Goal: Information Seeking & Learning: Compare options

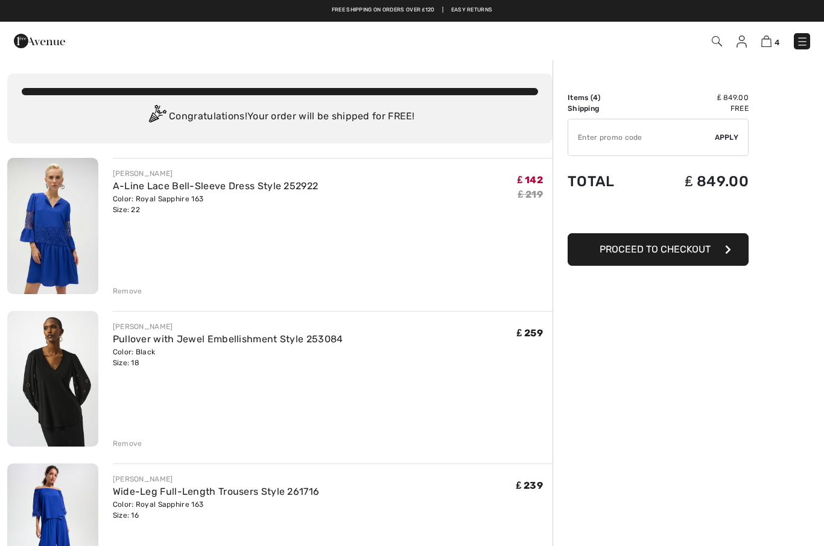
click at [133, 292] on div "Remove" at bounding box center [128, 291] width 30 height 11
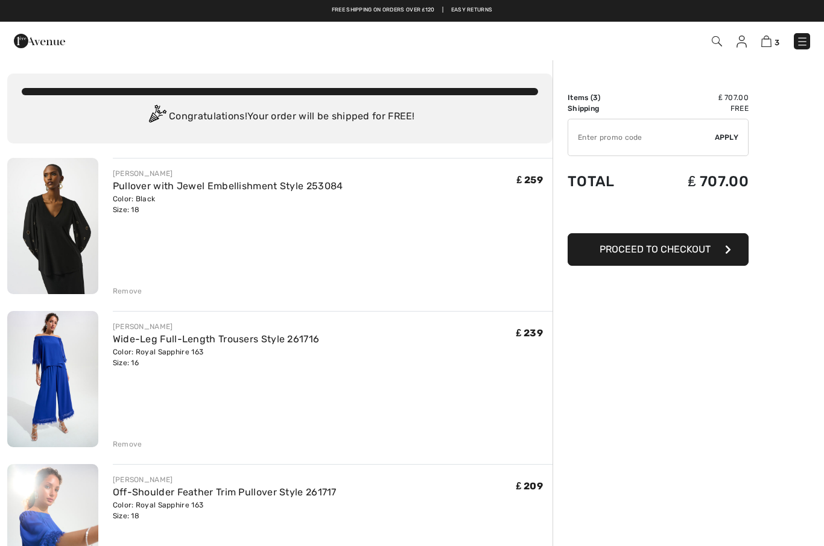
click at [64, 243] on img at bounding box center [52, 226] width 91 height 136
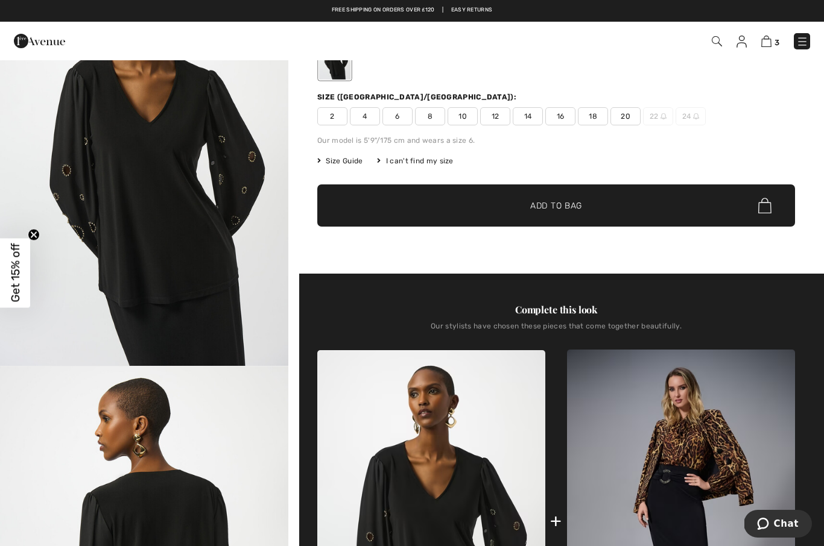
scroll to position [124, 0]
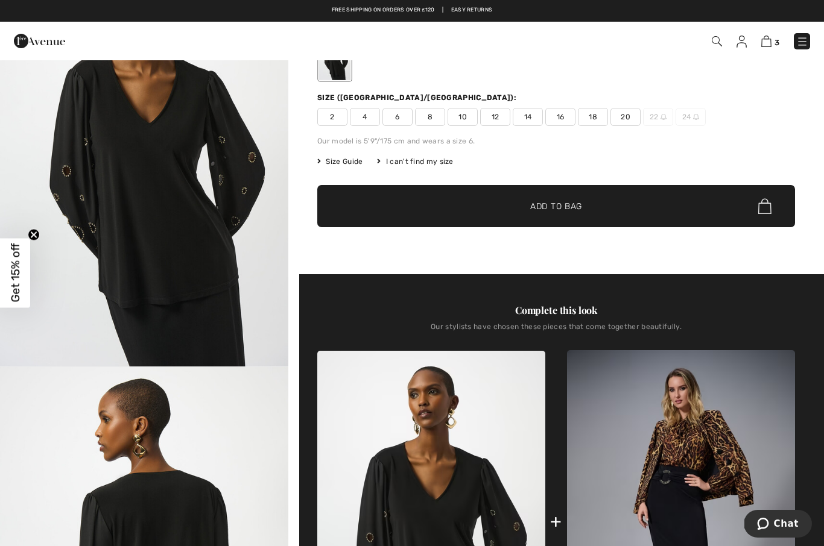
click at [766, 46] on img at bounding box center [766, 41] width 10 height 11
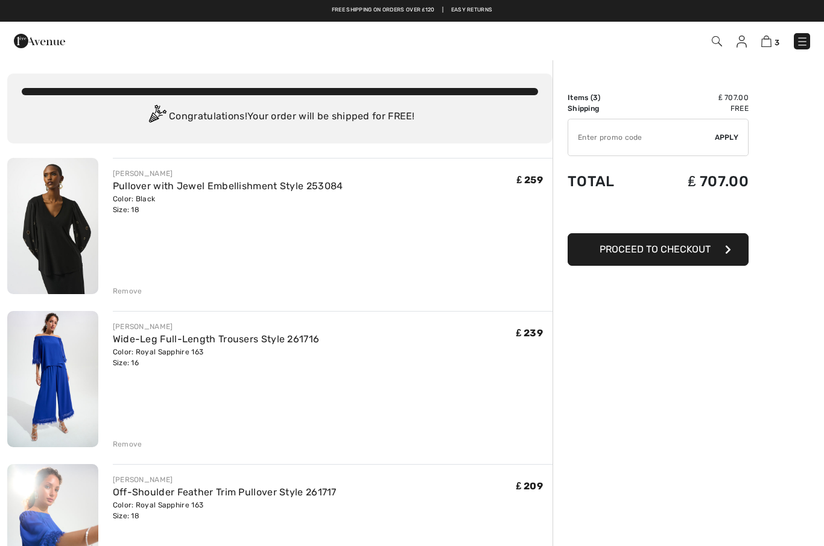
click at [132, 287] on div "Remove" at bounding box center [128, 291] width 30 height 11
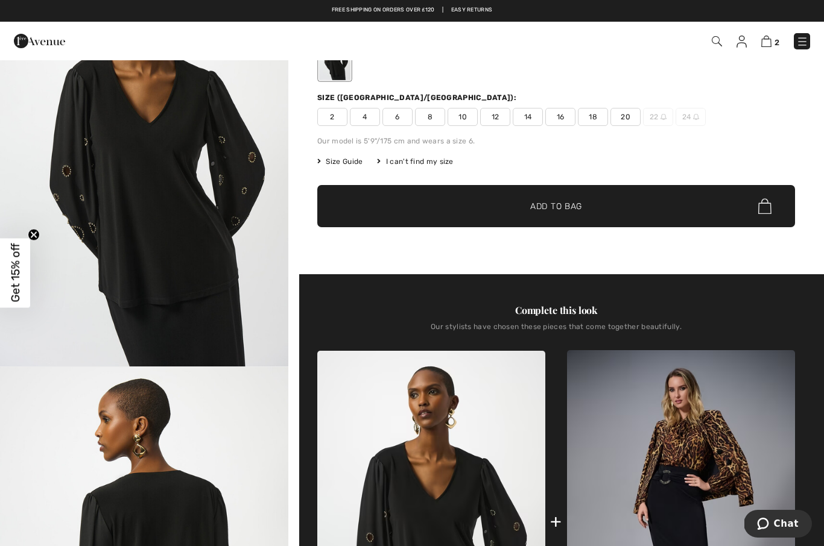
click at [804, 42] on img at bounding box center [802, 42] width 12 height 12
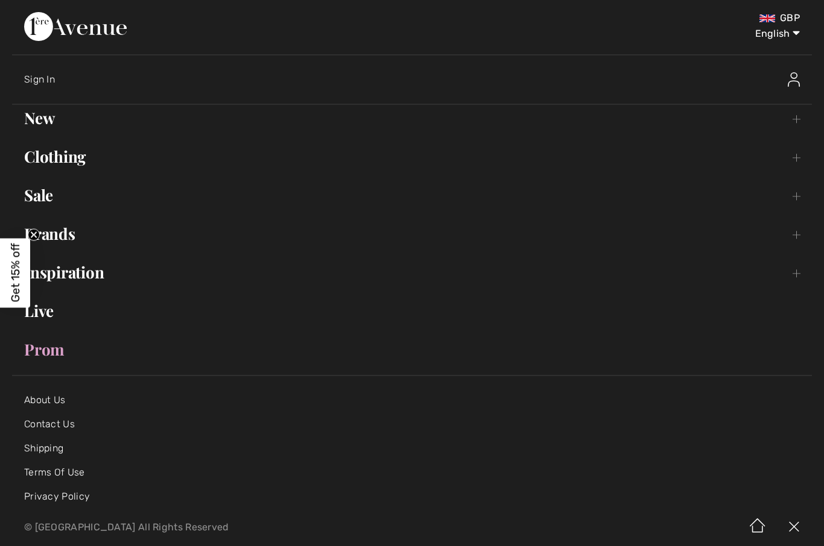
click at [95, 154] on link "Clothing Toggle submenu" at bounding box center [412, 157] width 800 height 27
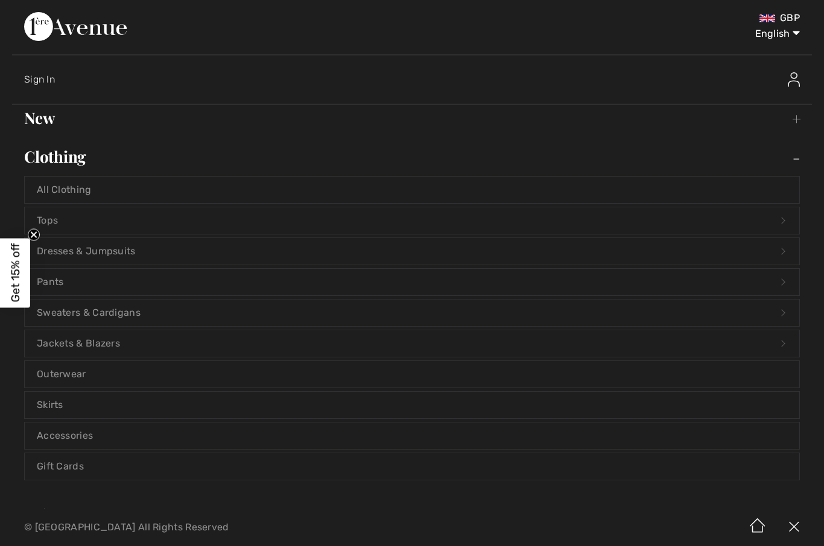
click at [105, 220] on link "Tops Open submenu" at bounding box center [412, 220] width 774 height 27
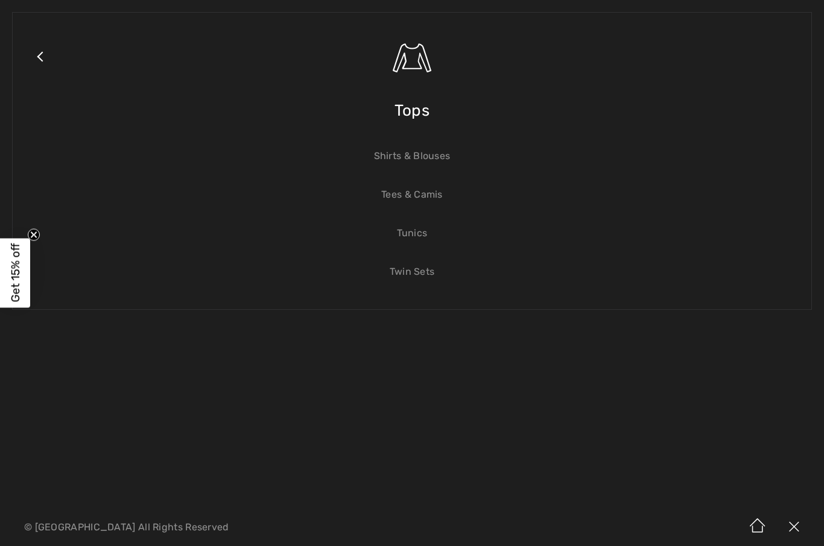
click at [429, 161] on link "Shirts & Blouses" at bounding box center [412, 156] width 774 height 27
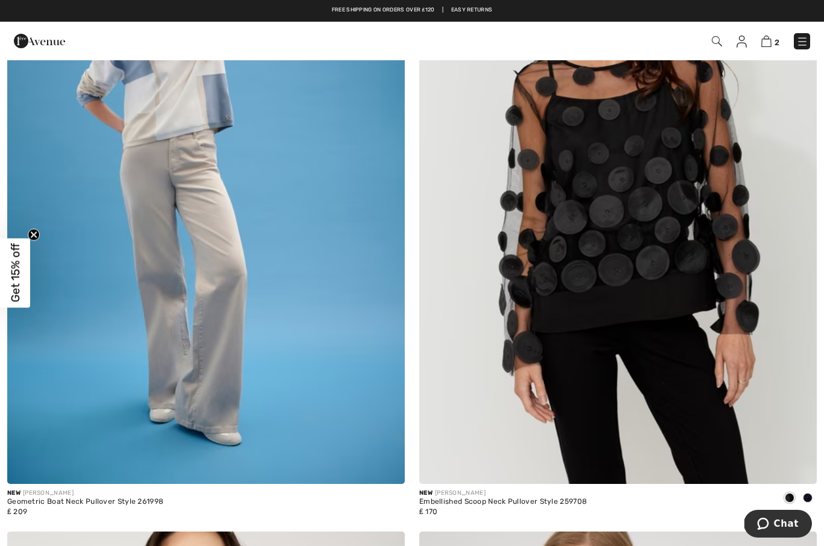
scroll to position [2177, 0]
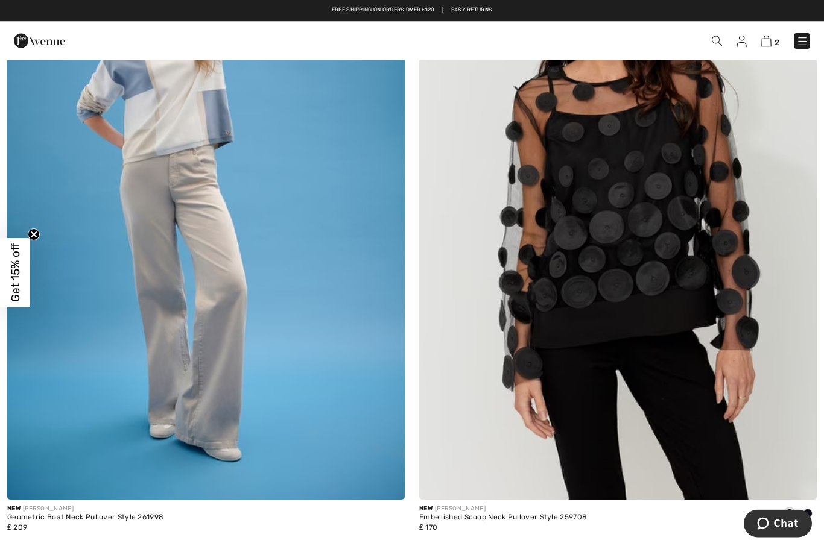
click at [632, 234] on img at bounding box center [617, 203] width 397 height 596
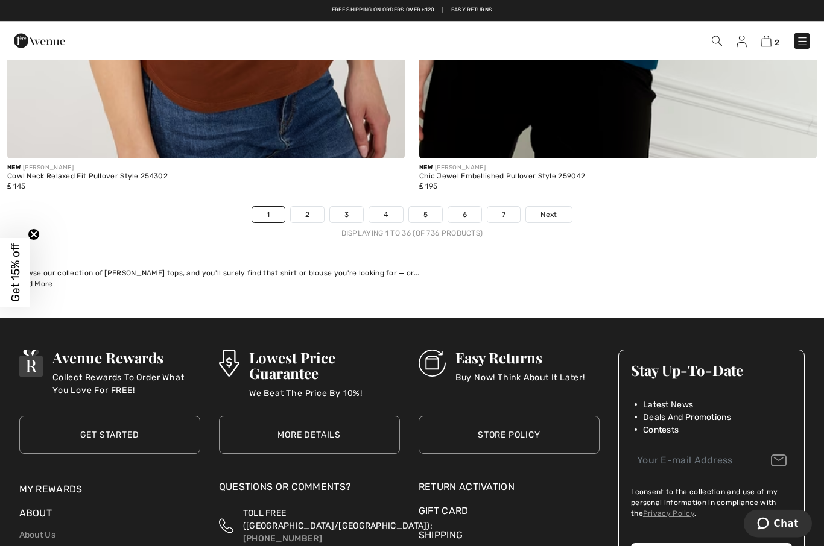
scroll to position [11809, 0]
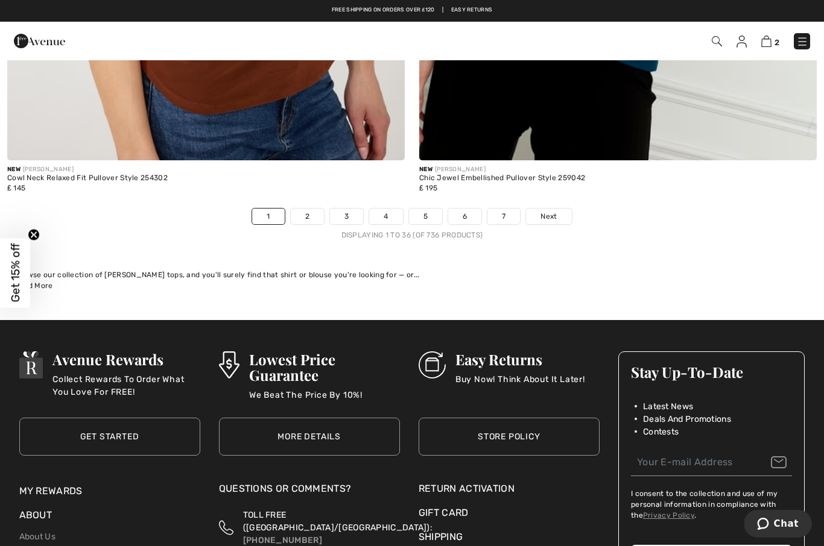
click at [547, 214] on link "Next" at bounding box center [548, 217] width 45 height 16
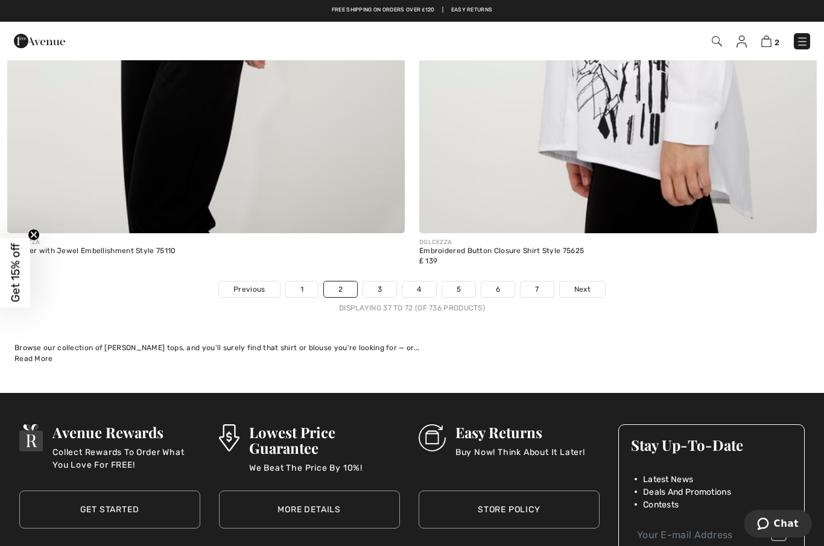
scroll to position [11736, 0]
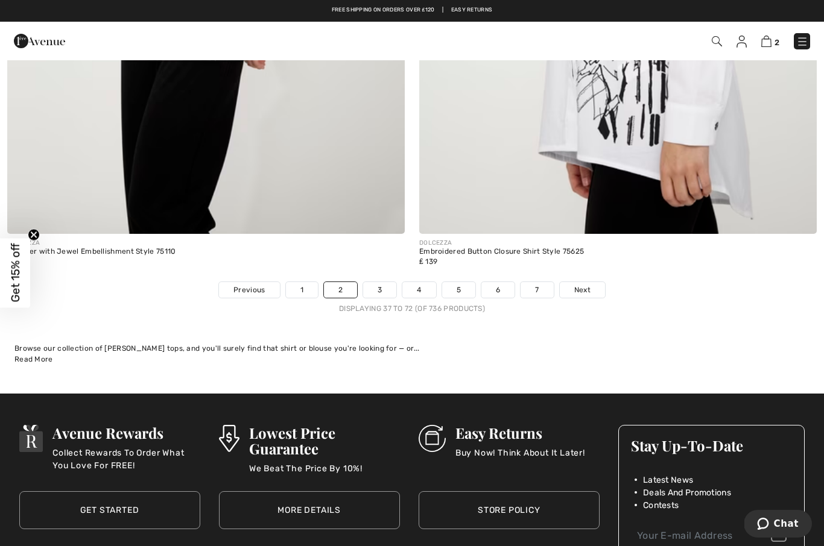
click at [585, 289] on link "Next" at bounding box center [582, 290] width 45 height 16
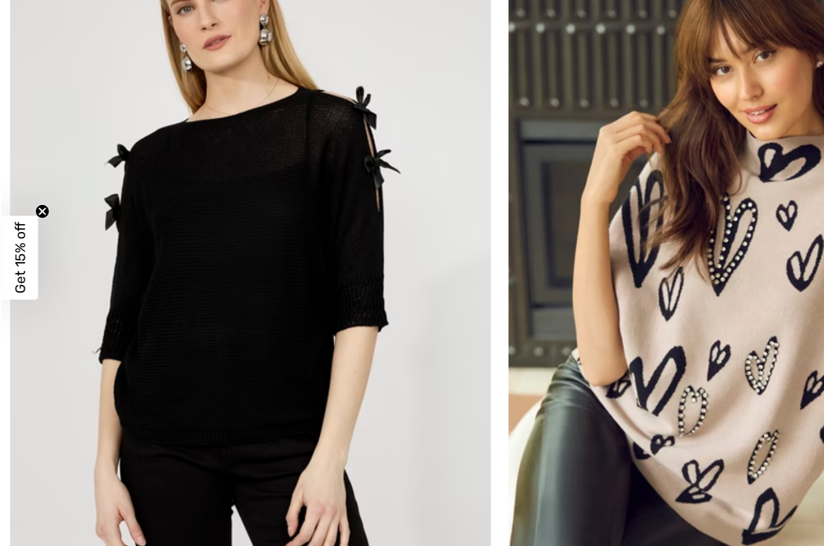
scroll to position [11402, 0]
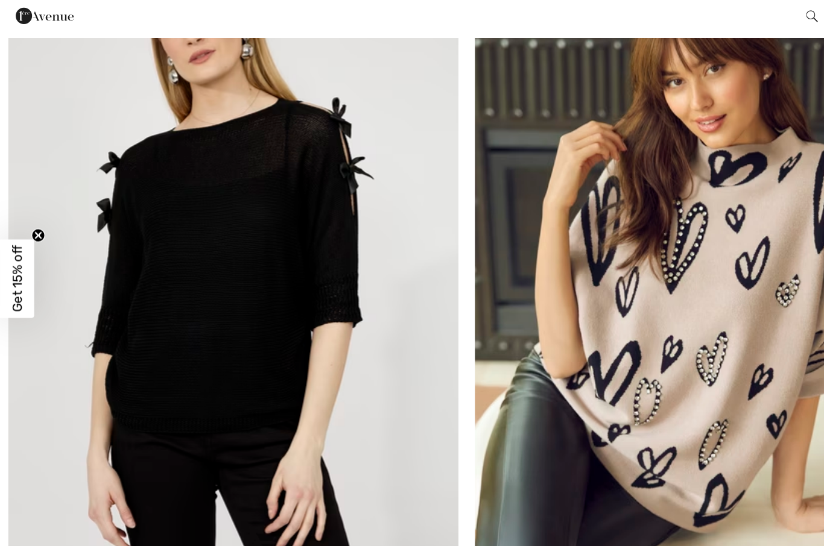
click at [224, 264] on img at bounding box center [205, 270] width 397 height 596
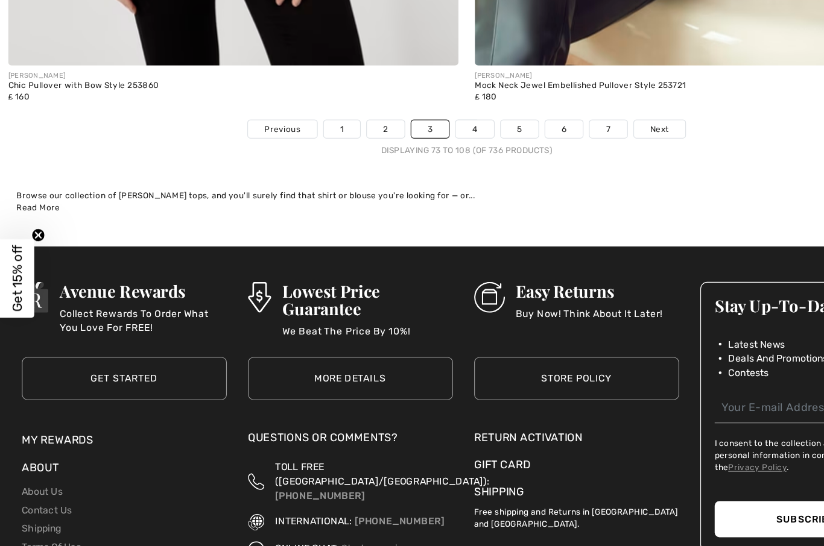
scroll to position [11913, 0]
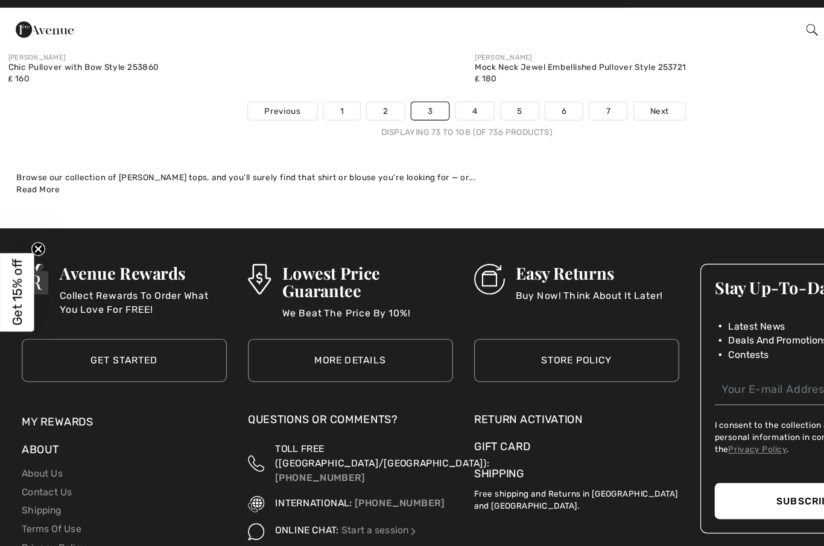
click at [587, 105] on link "Next" at bounding box center [582, 113] width 45 height 16
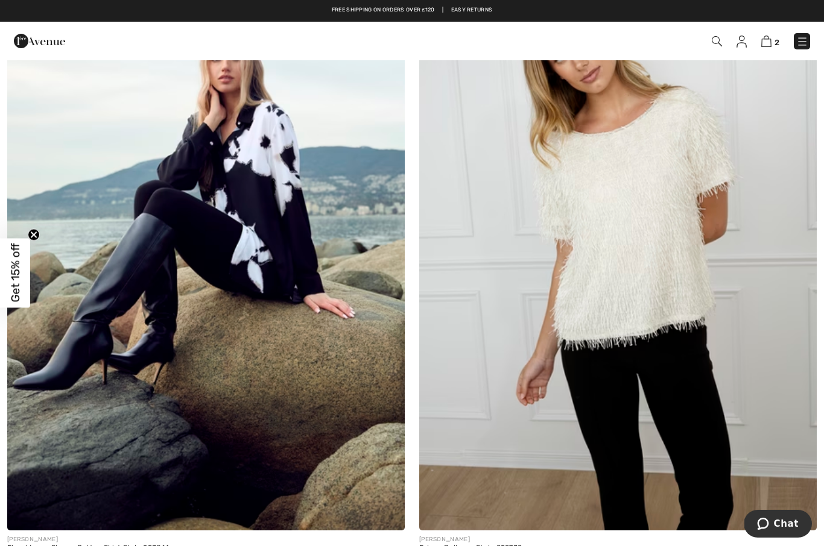
scroll to position [859, 0]
click at [669, 270] on img at bounding box center [617, 233] width 397 height 596
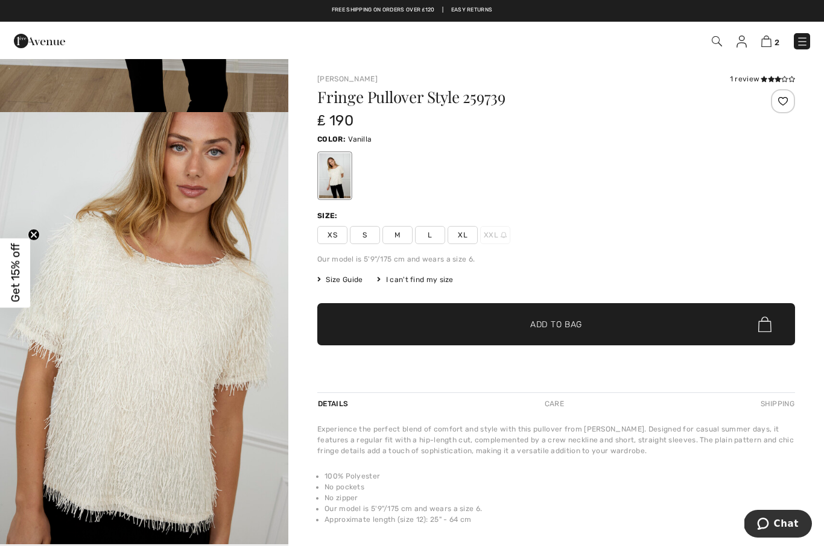
scroll to position [340, 0]
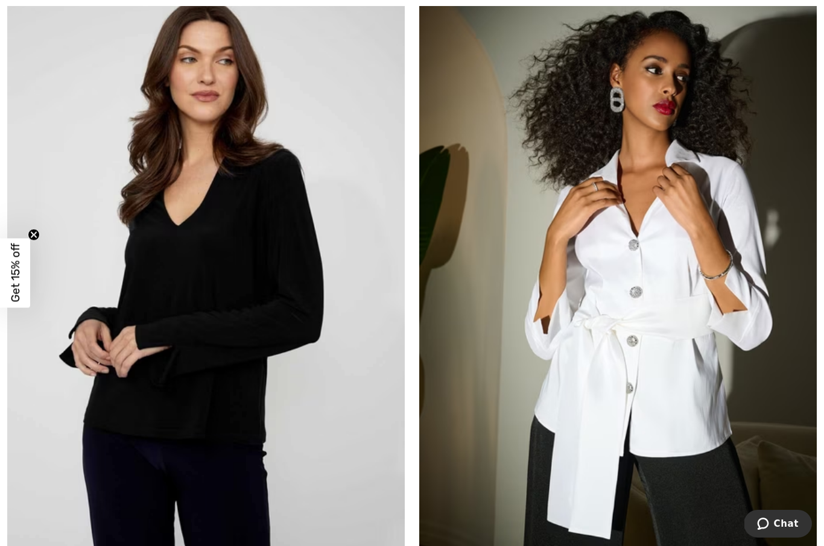
scroll to position [11413, 0]
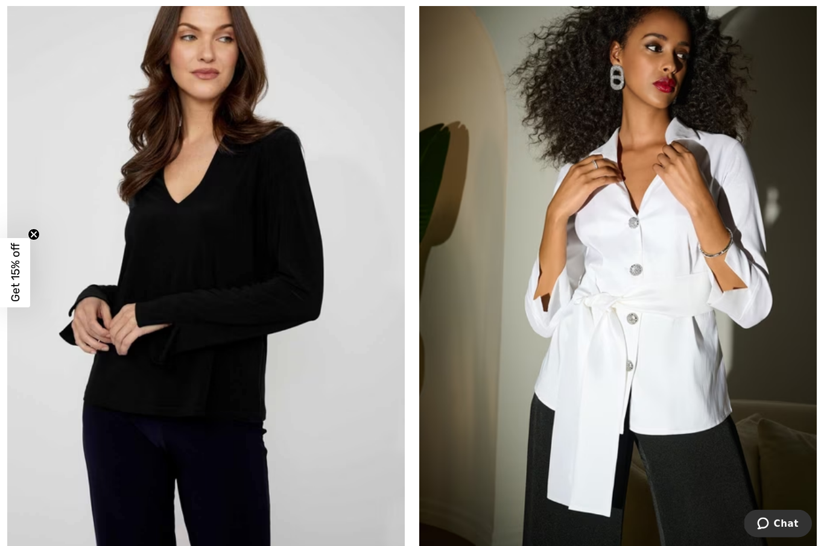
click at [250, 328] on img at bounding box center [205, 259] width 397 height 596
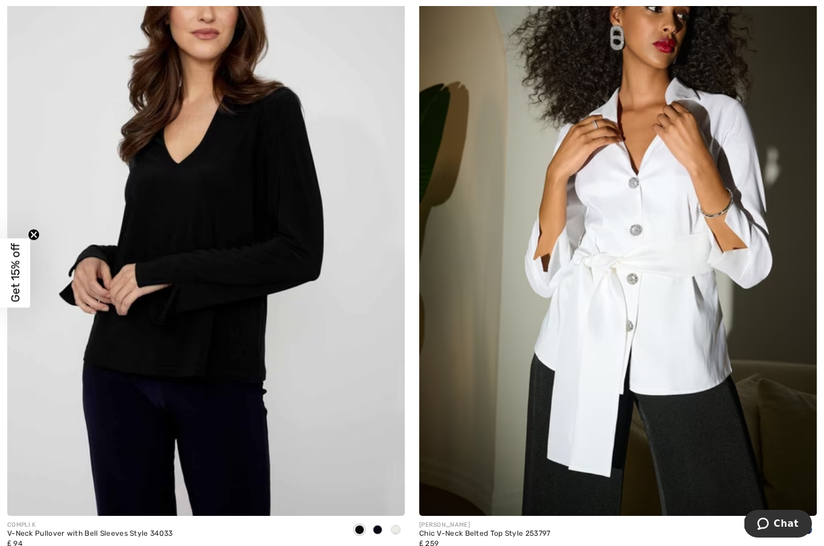
scroll to position [11455, 0]
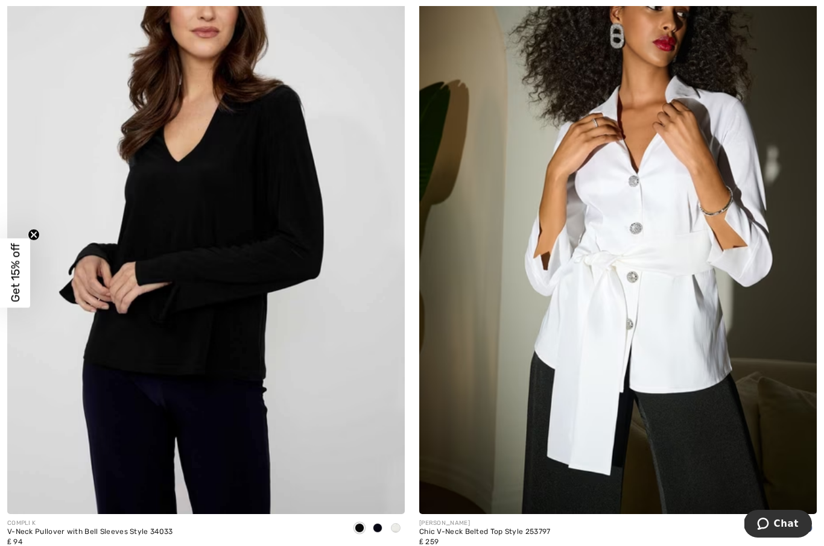
click at [283, 263] on img at bounding box center [205, 217] width 397 height 596
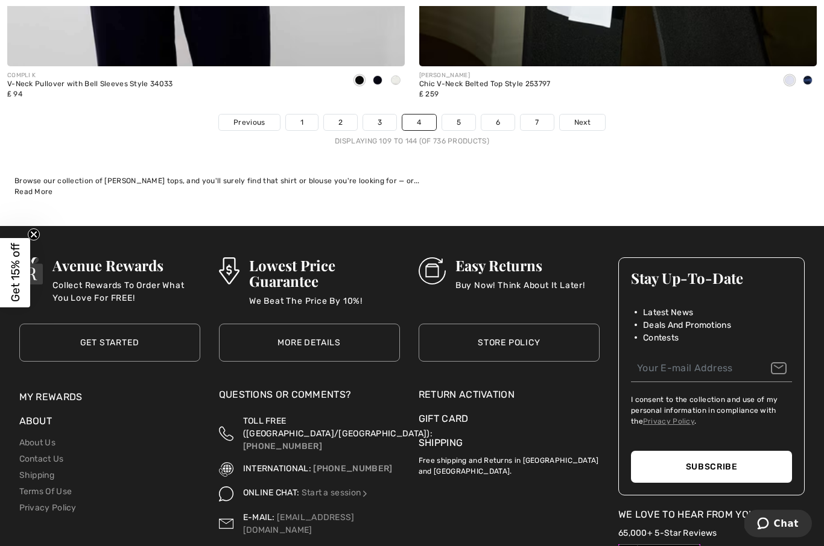
scroll to position [11903, 0]
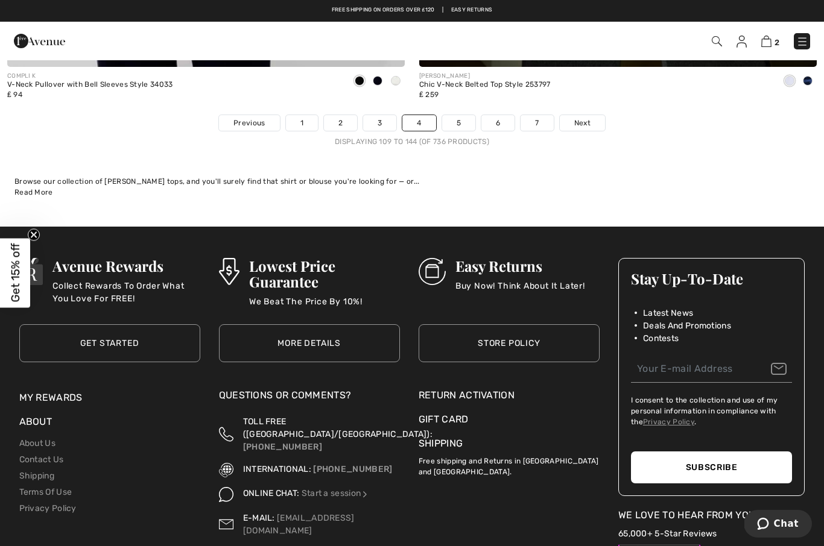
click at [579, 118] on span "Next" at bounding box center [582, 123] width 16 height 11
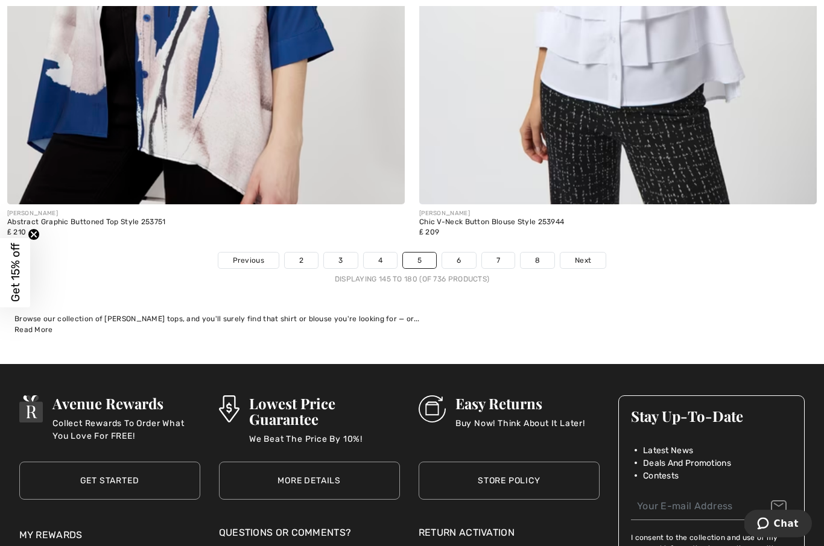
scroll to position [11786, 0]
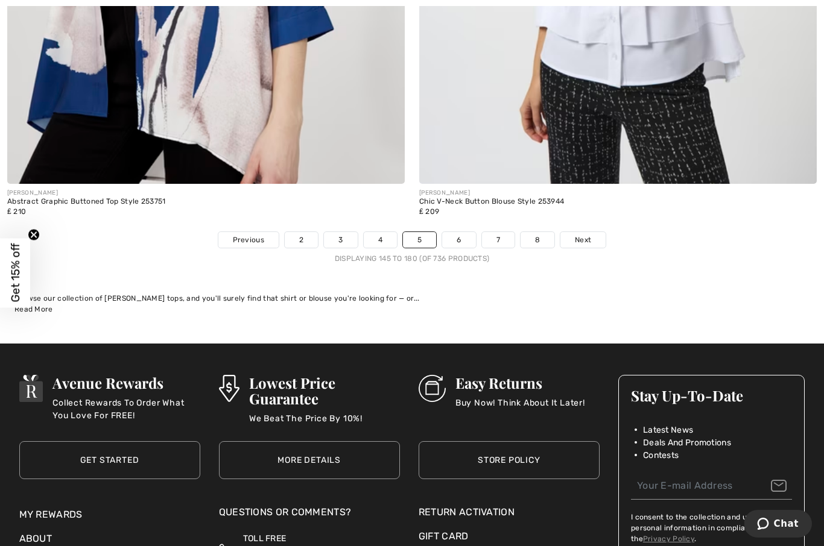
click at [584, 235] on span "Next" at bounding box center [583, 240] width 16 height 11
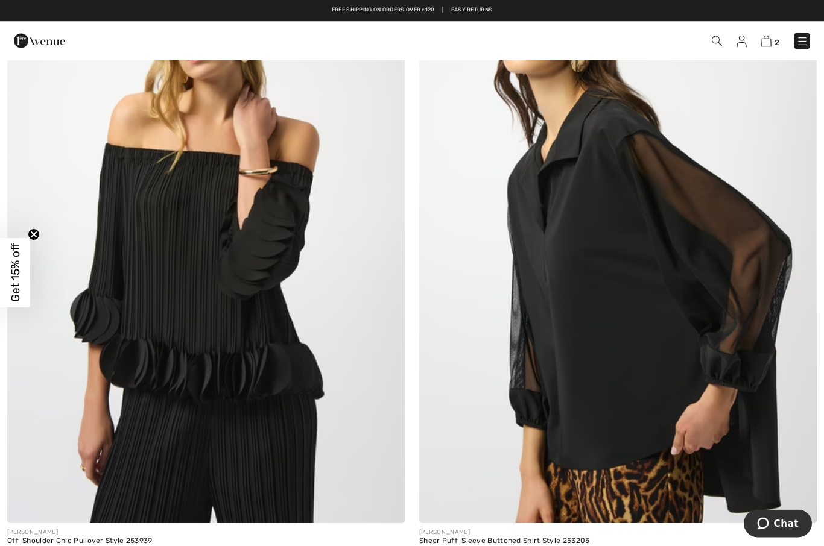
scroll to position [10159, 0]
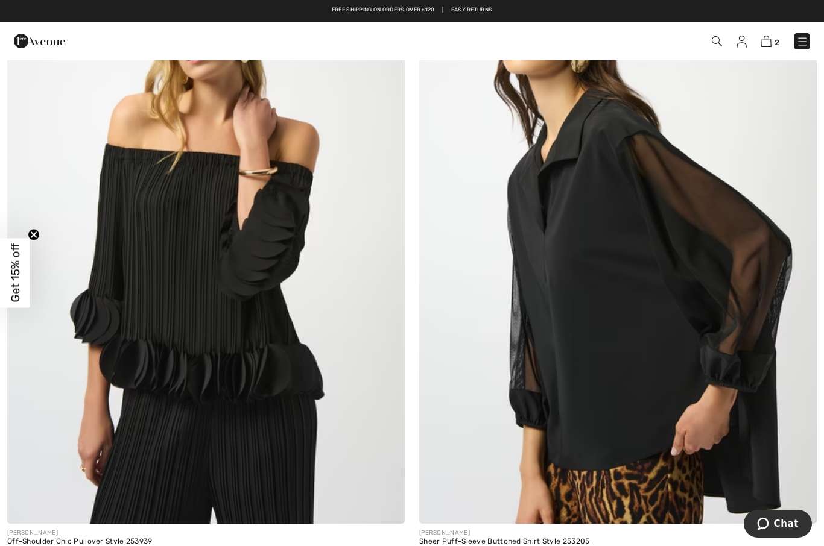
click at [667, 368] on img at bounding box center [617, 226] width 397 height 596
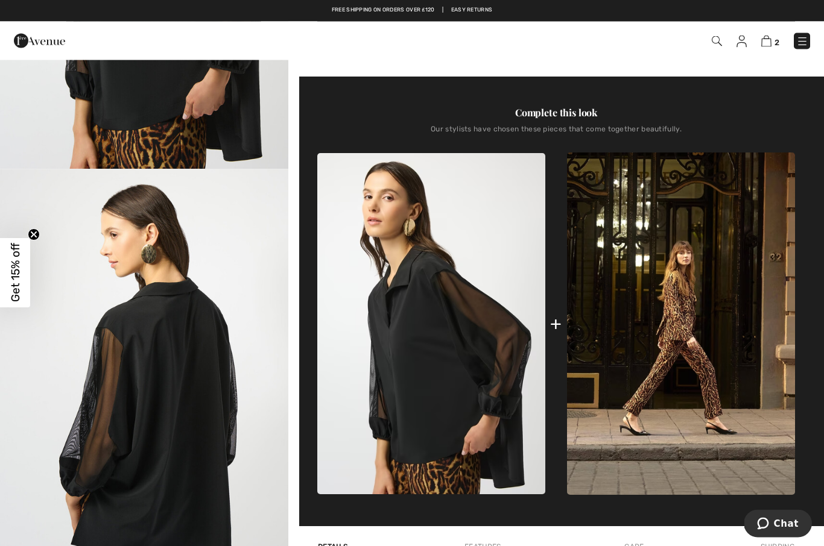
scroll to position [329, 0]
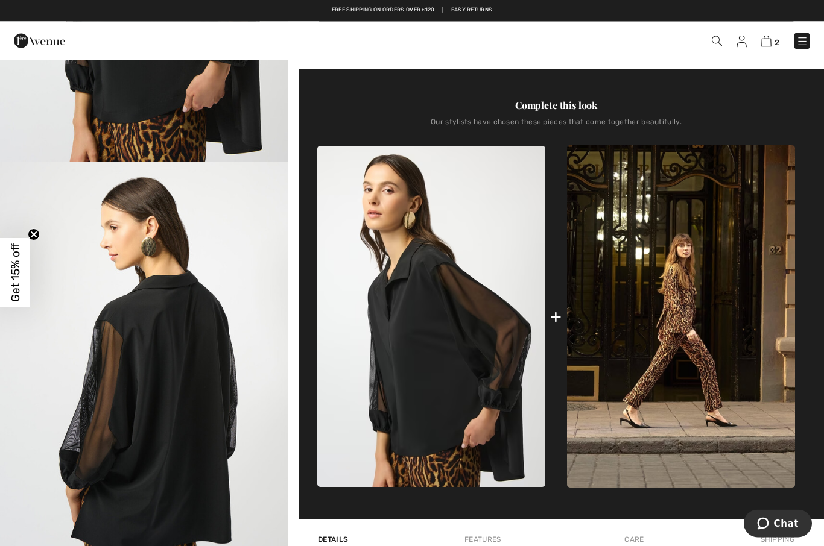
click at [198, 426] on img "2 / 4" at bounding box center [144, 379] width 288 height 432
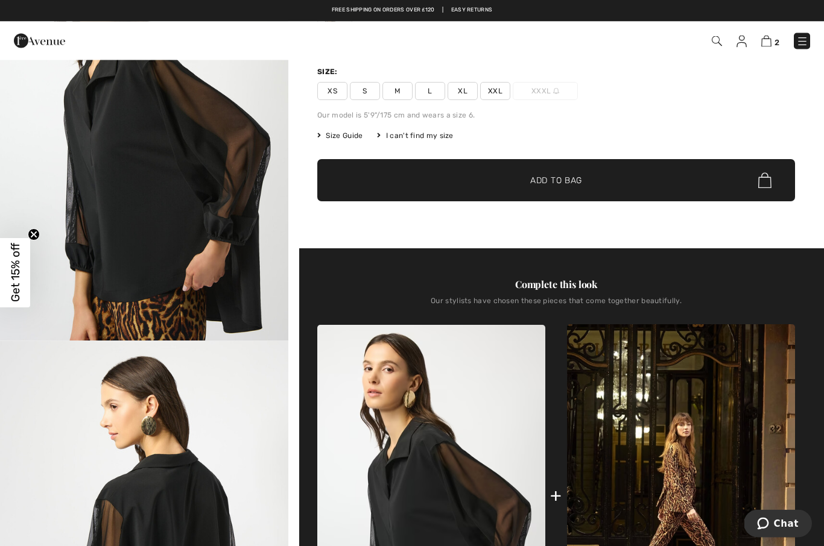
scroll to position [129, 0]
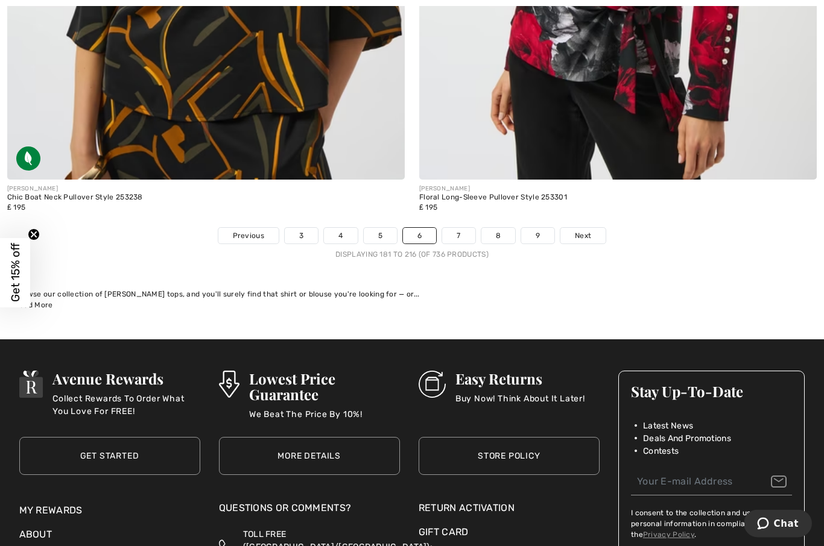
scroll to position [11838, 0]
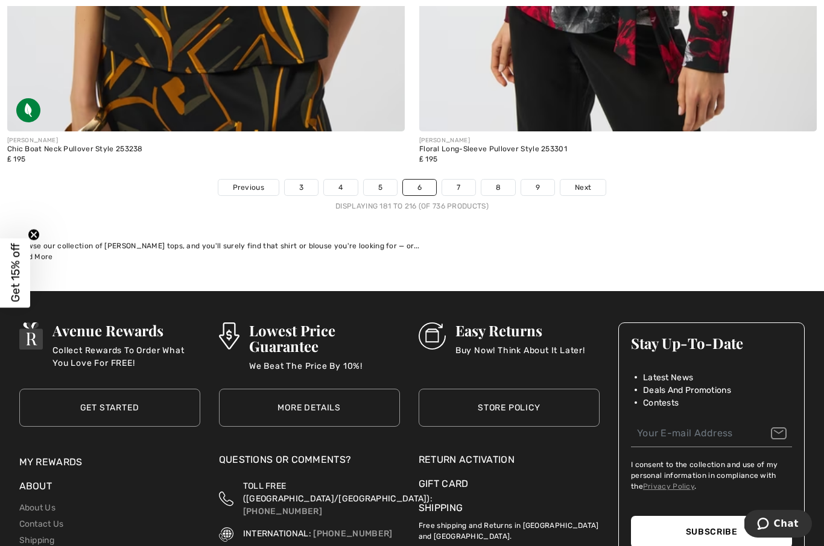
click at [581, 182] on span "Next" at bounding box center [583, 187] width 16 height 11
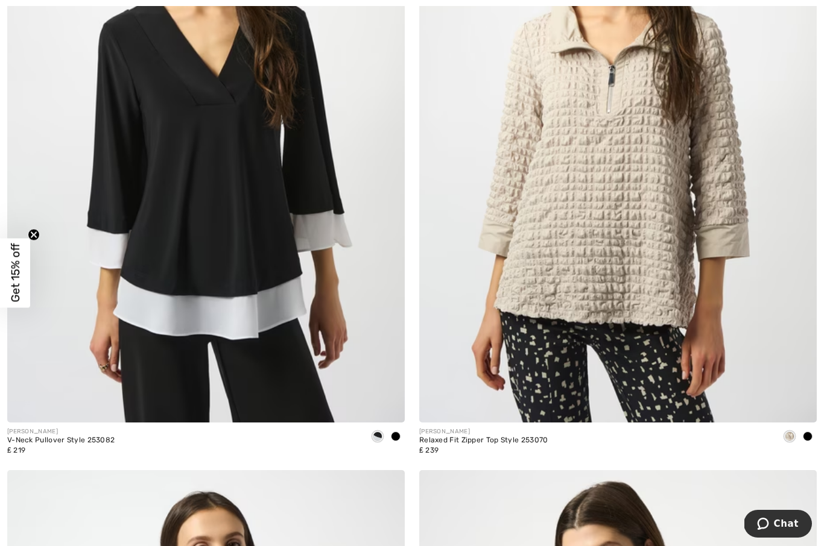
scroll to position [4307, 0]
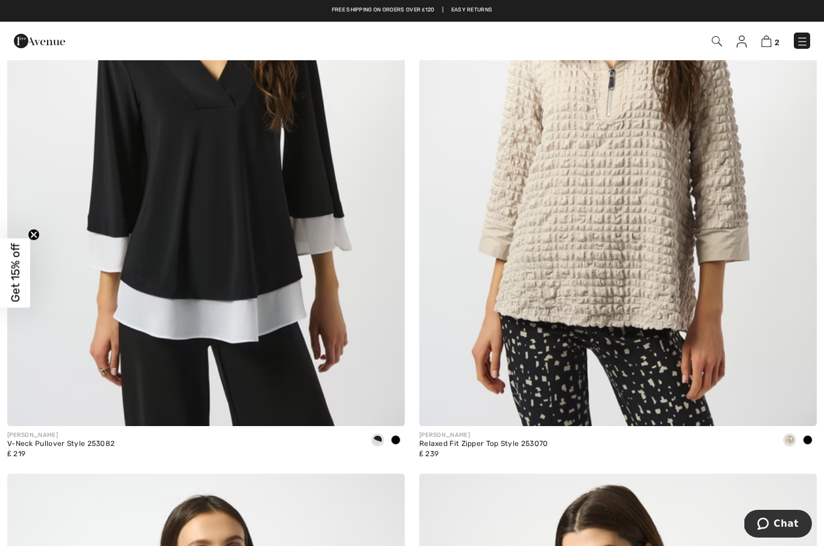
click at [246, 289] on img at bounding box center [205, 128] width 397 height 596
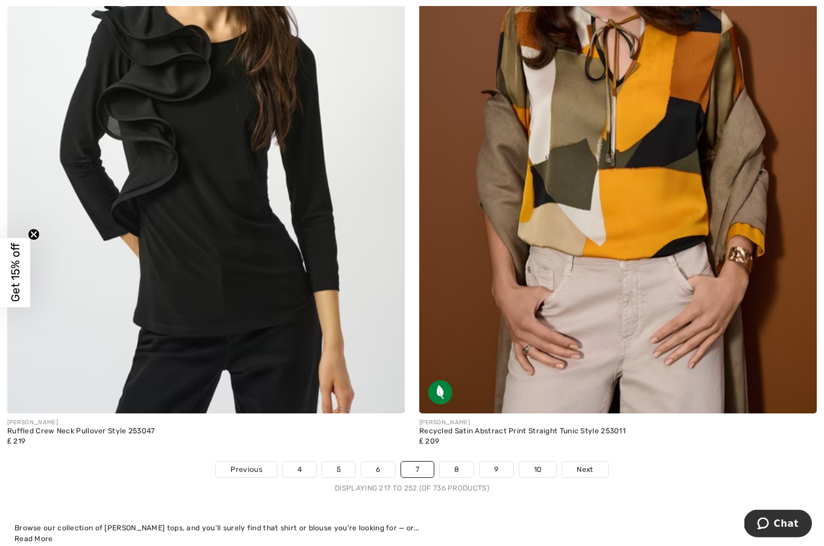
scroll to position [11556, 0]
click at [581, 464] on span "Next" at bounding box center [584, 469] width 16 height 11
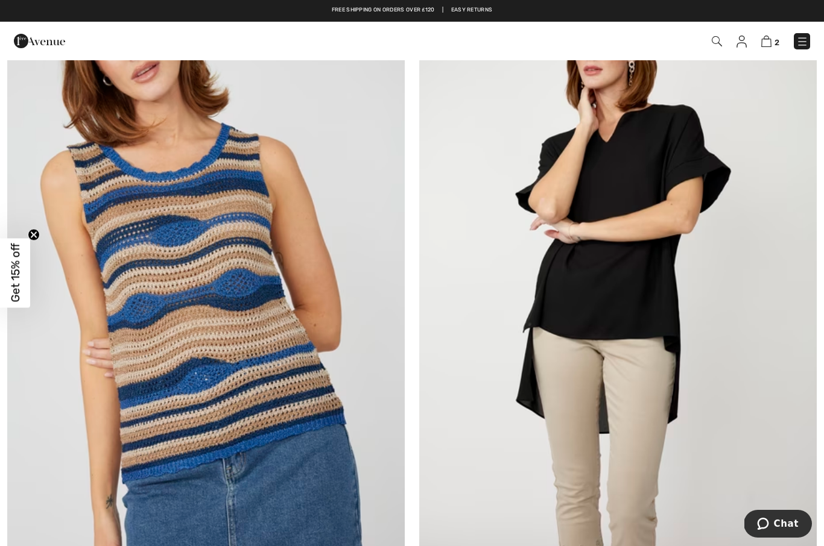
scroll to position [3410, 0]
click at [645, 274] on img at bounding box center [617, 256] width 397 height 596
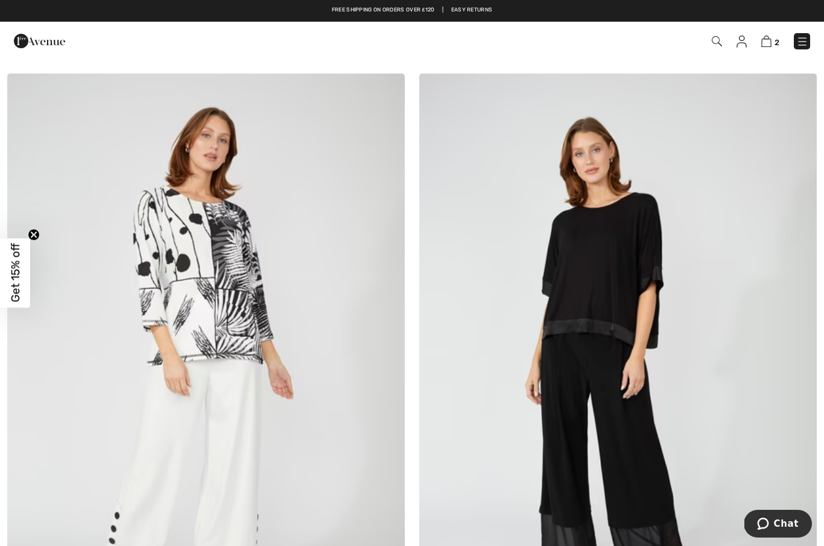
scroll to position [7280, 0]
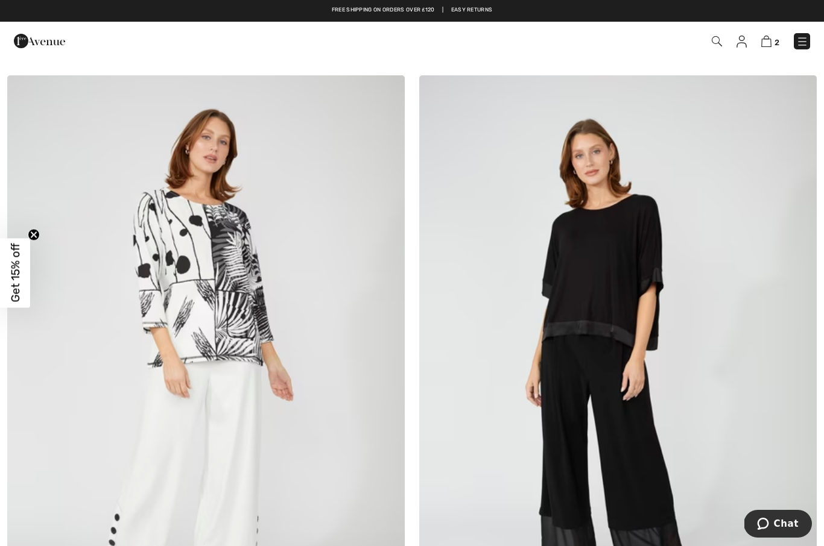
click at [611, 274] on img at bounding box center [617, 373] width 397 height 596
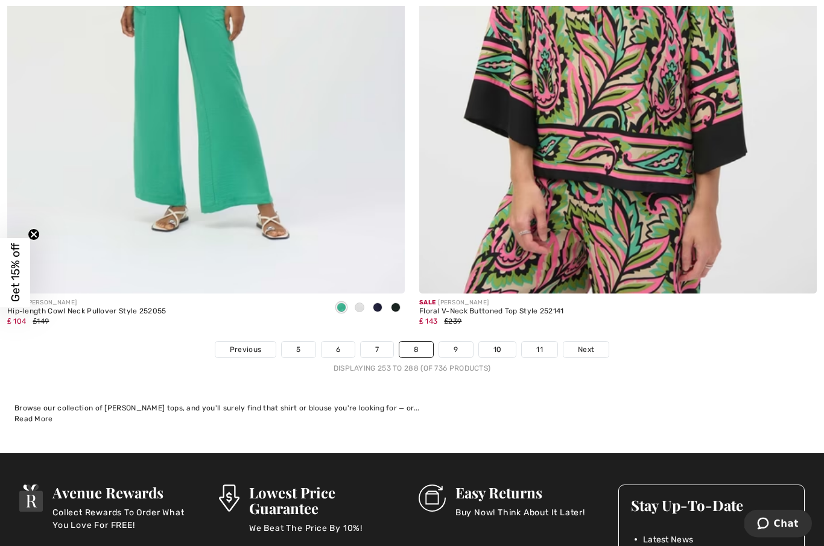
scroll to position [11676, 0]
click at [590, 344] on span "Next" at bounding box center [586, 349] width 16 height 11
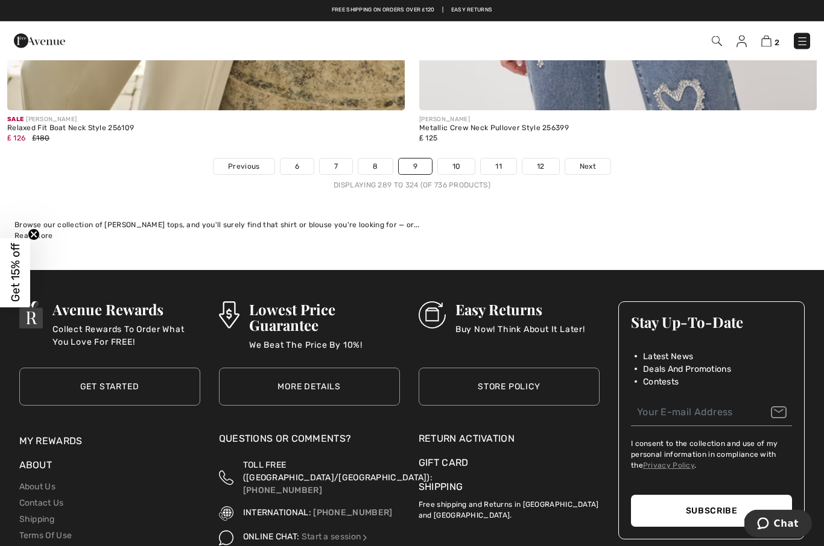
scroll to position [11692, 0]
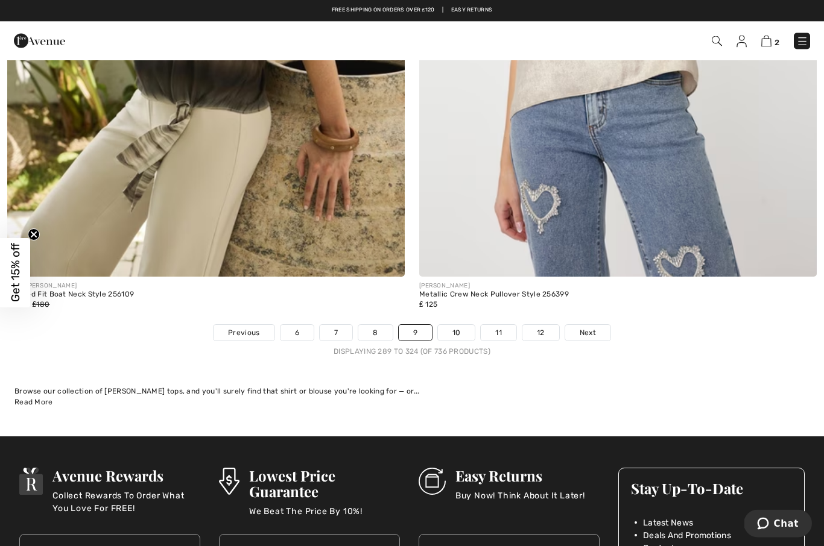
click at [591, 328] on span "Next" at bounding box center [587, 333] width 16 height 11
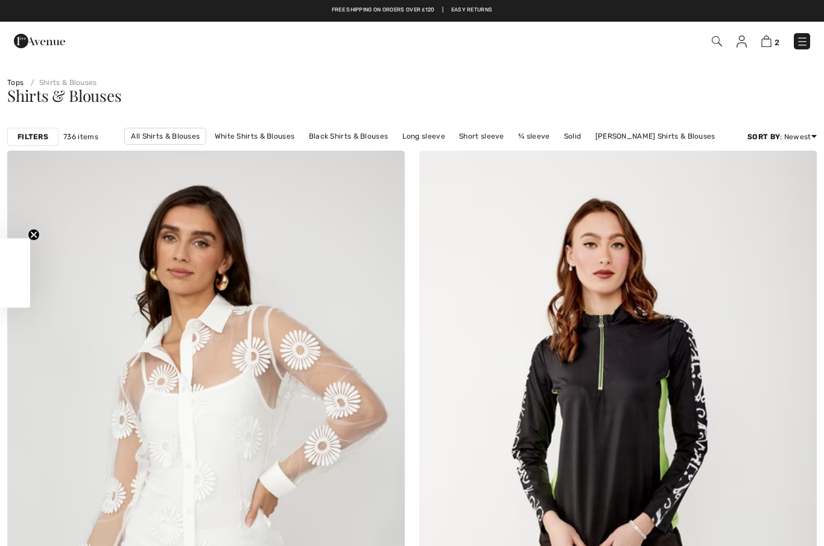
checkbox input "true"
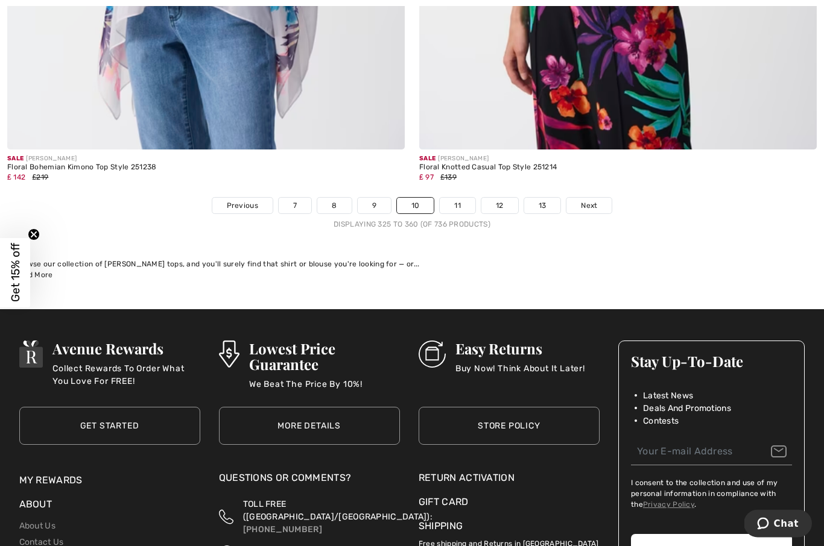
scroll to position [11820, 0]
click at [587, 202] on span "Next" at bounding box center [589, 205] width 16 height 11
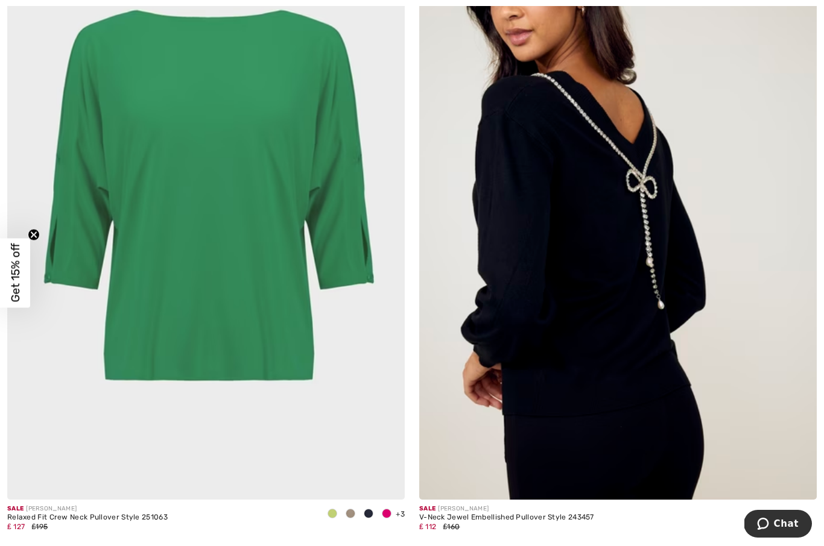
scroll to position [6164, 0]
click at [599, 255] on img at bounding box center [617, 202] width 397 height 596
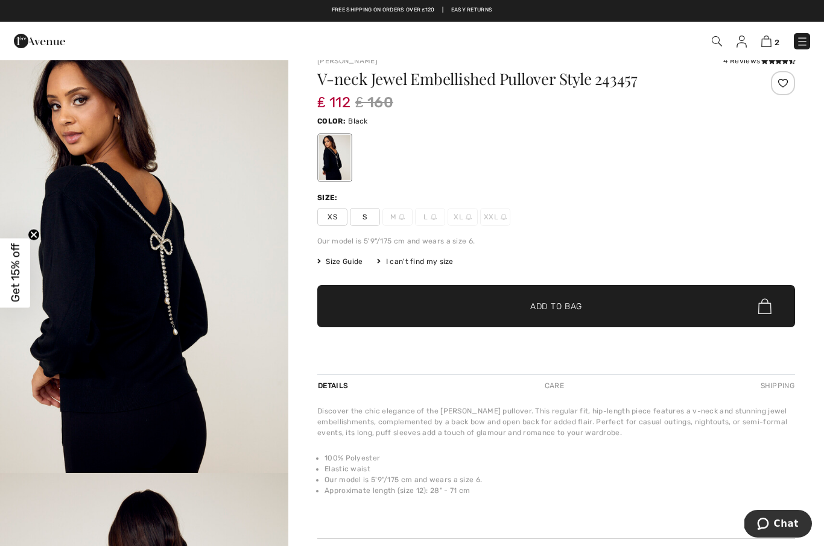
scroll to position [13, 0]
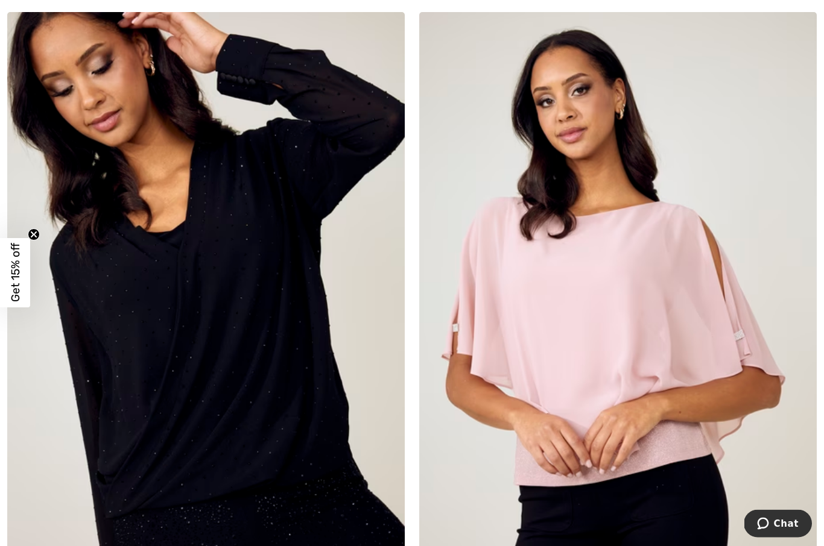
scroll to position [6699, 0]
click at [260, 383] on img at bounding box center [205, 310] width 397 height 596
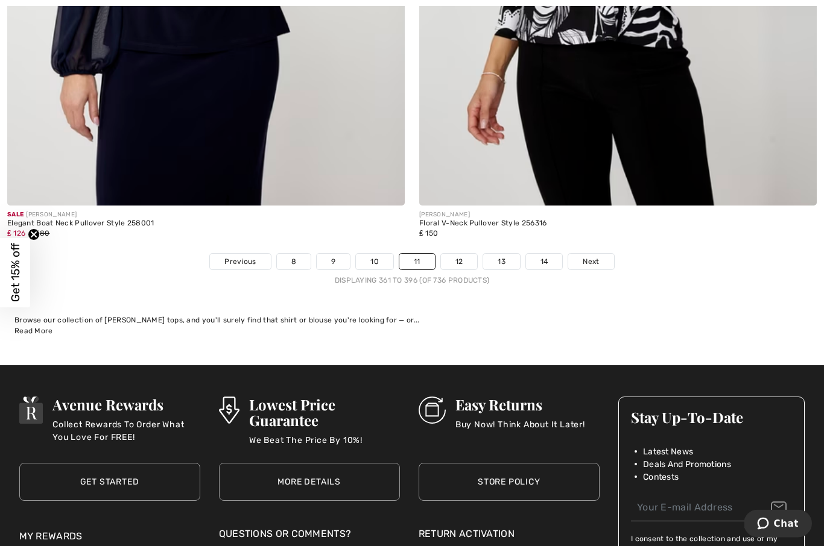
scroll to position [11764, 0]
click at [590, 256] on span "Next" at bounding box center [590, 261] width 16 height 11
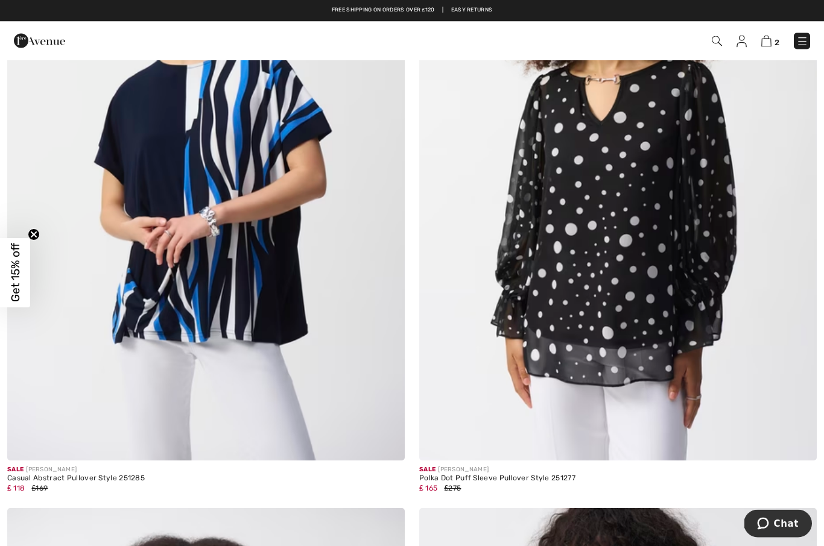
scroll to position [6828, 0]
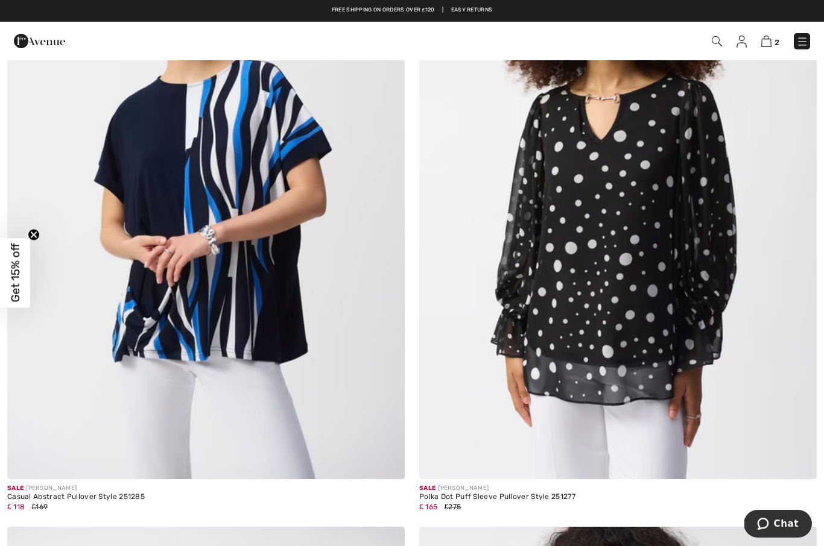
click at [666, 283] on img at bounding box center [617, 181] width 397 height 596
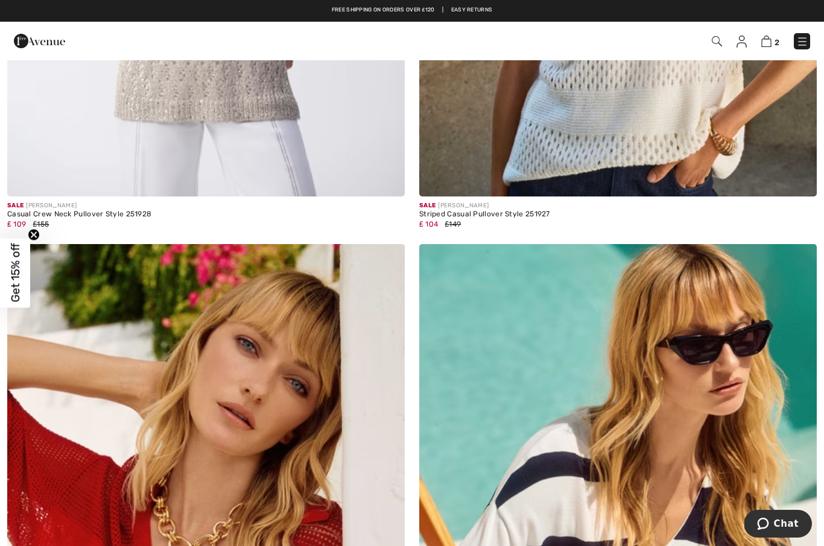
scroll to position [5180, 0]
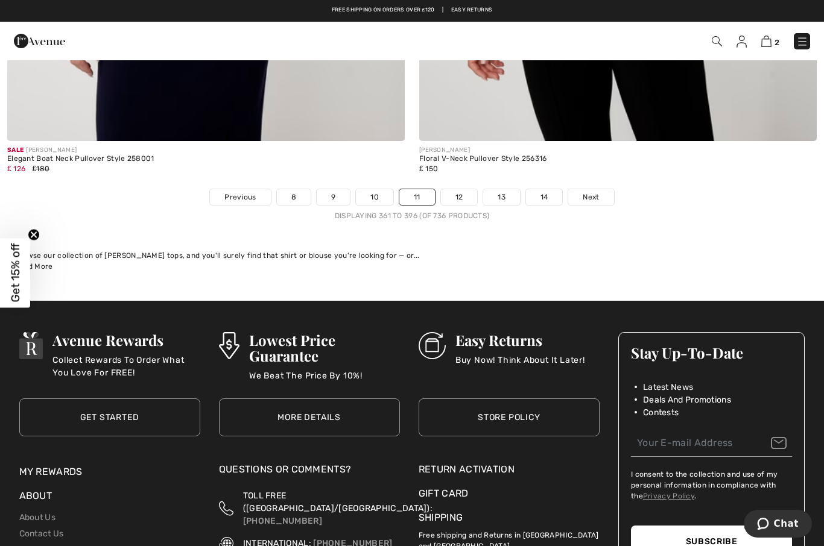
scroll to position [11830, 0]
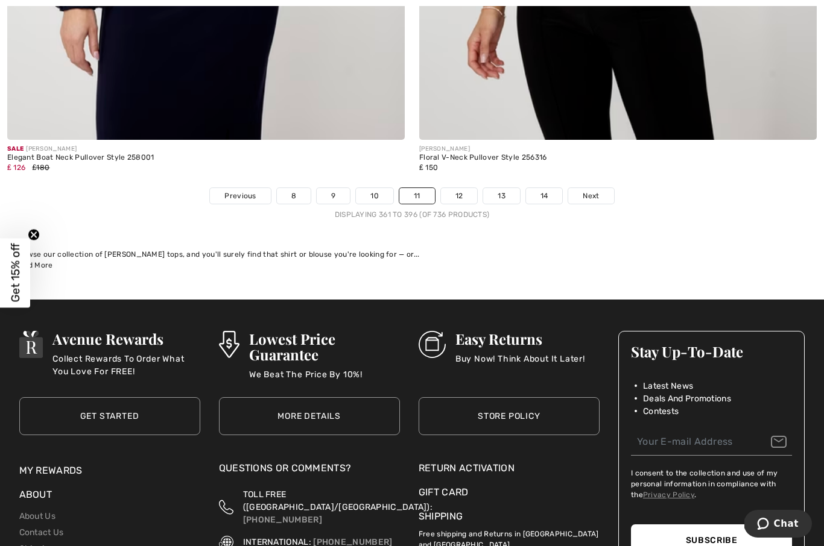
click at [591, 194] on link "Next" at bounding box center [590, 196] width 45 height 16
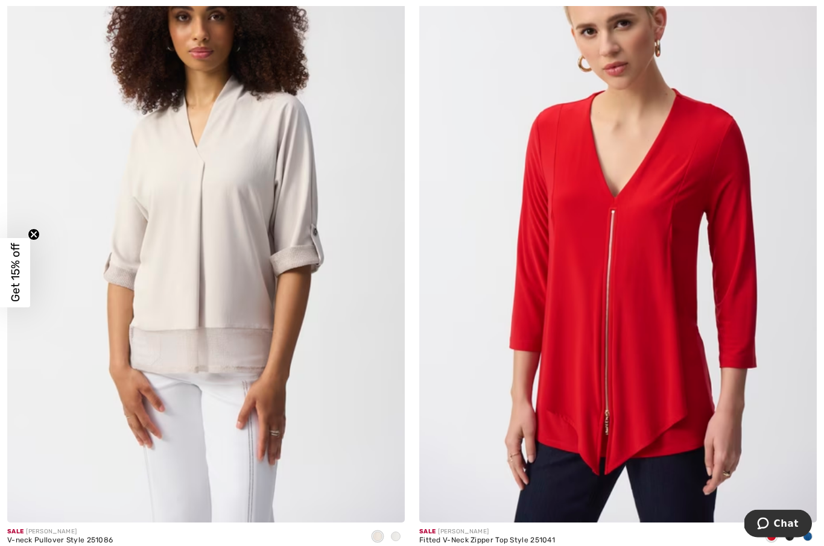
scroll to position [868, 0]
click at [648, 333] on img at bounding box center [617, 224] width 397 height 596
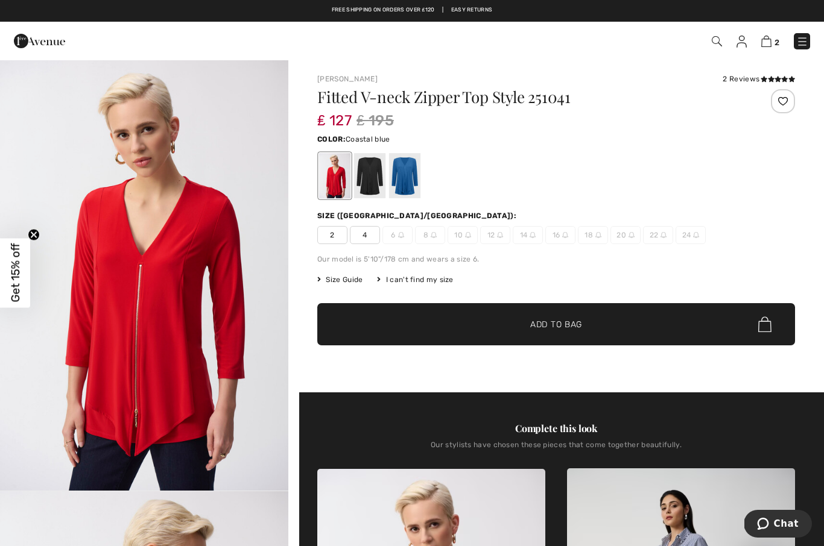
click at [410, 175] on div at bounding box center [404, 175] width 31 height 45
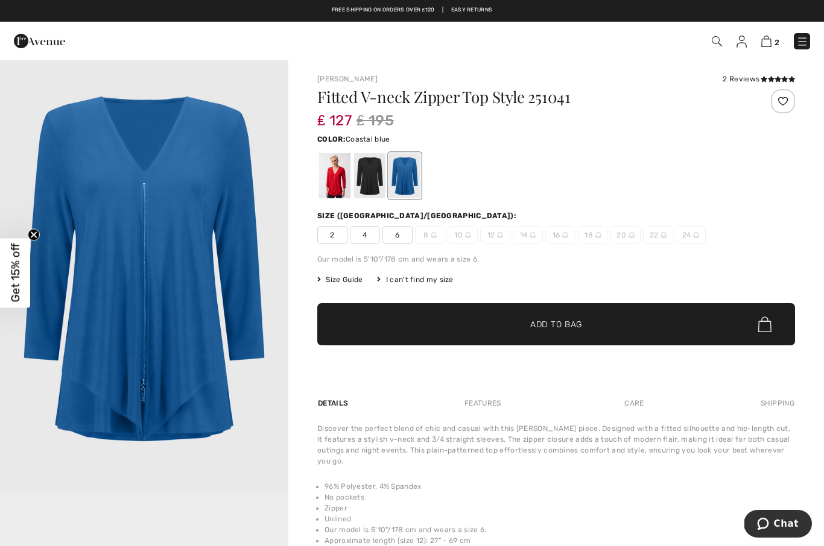
click at [379, 176] on div at bounding box center [369, 175] width 31 height 45
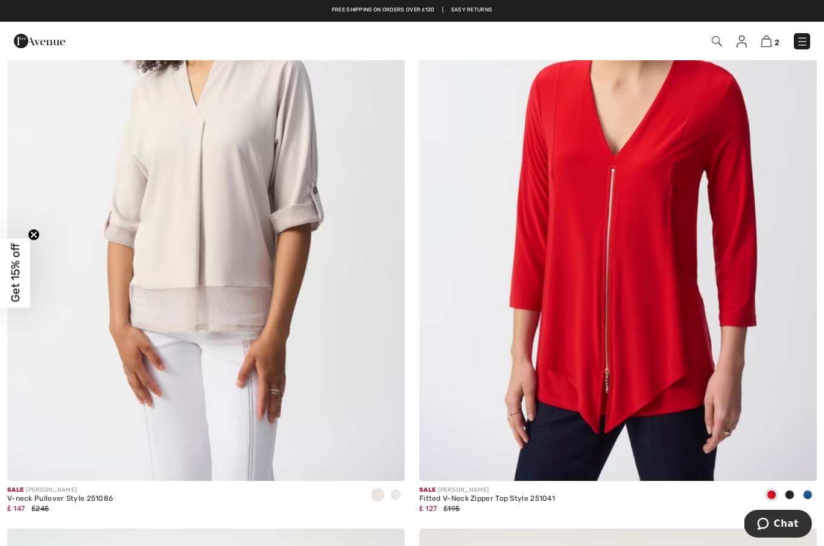
scroll to position [909, 0]
